Goal: Navigation & Orientation: Find specific page/section

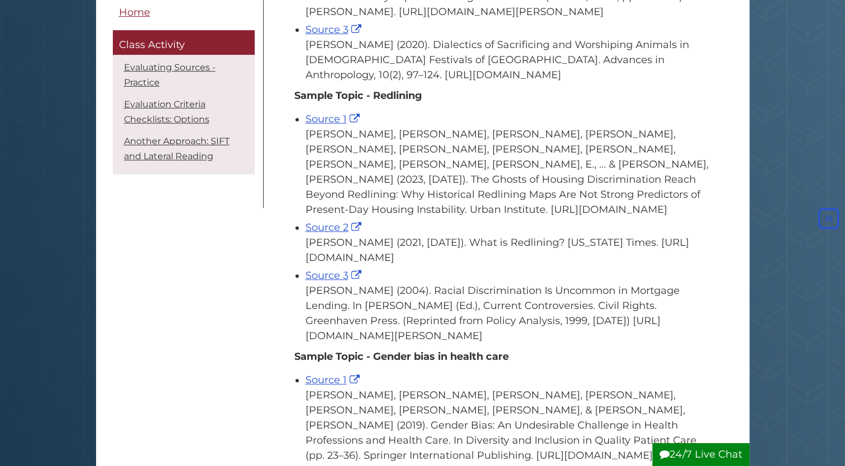
scroll to position [416, 0]
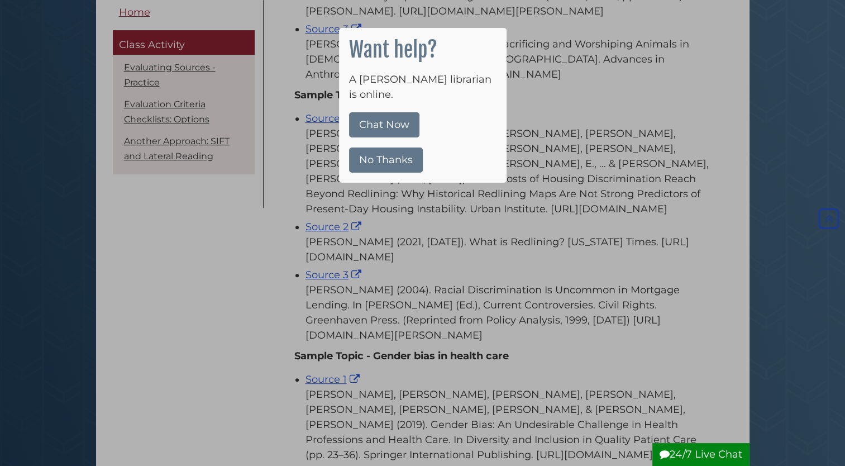
click at [369, 148] on button "No Thanks" at bounding box center [386, 160] width 74 height 25
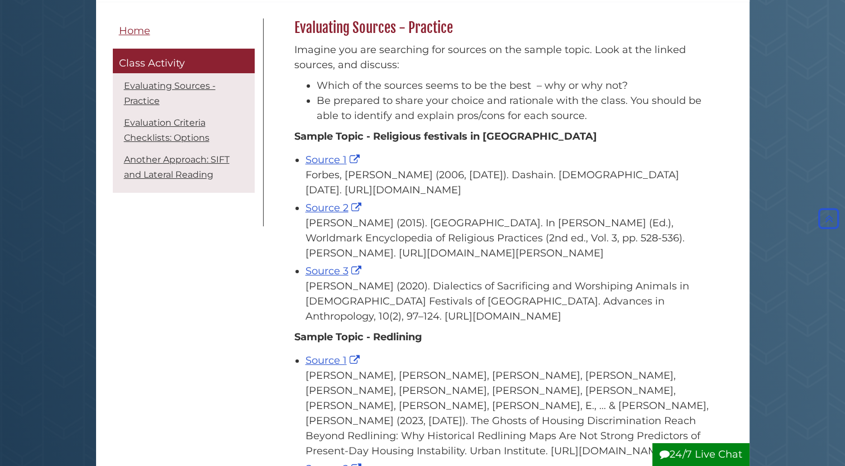
scroll to position [0, 0]
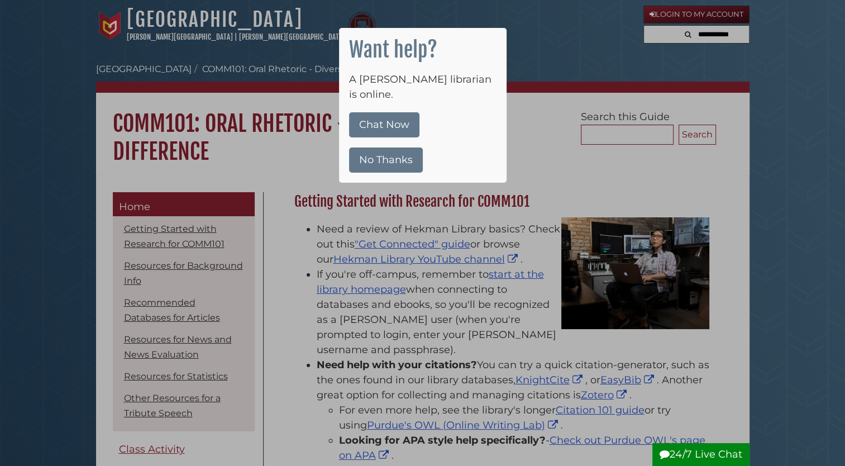
click at [373, 148] on button "No Thanks" at bounding box center [386, 160] width 74 height 25
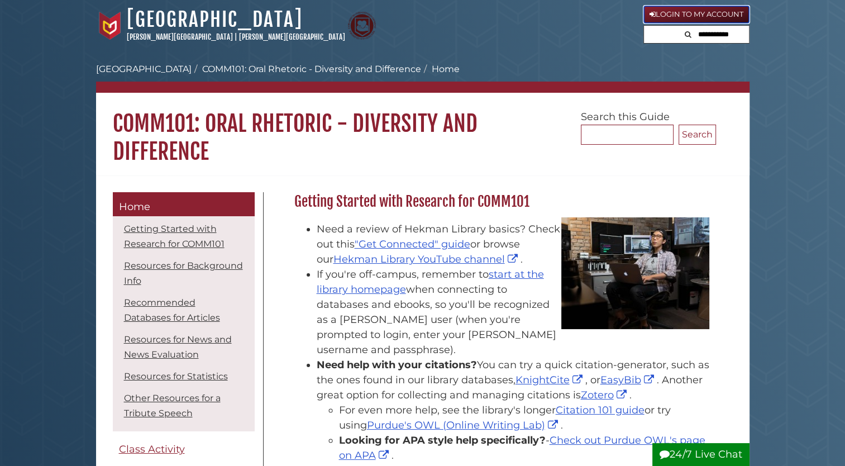
click at [652, 16] on icon at bounding box center [653, 14] width 6 height 7
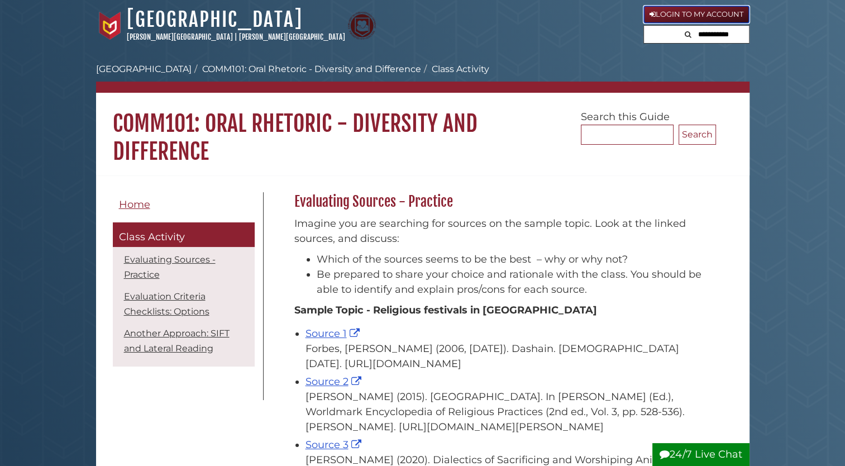
click at [657, 16] on link "Login to My Account" at bounding box center [697, 15] width 106 height 18
